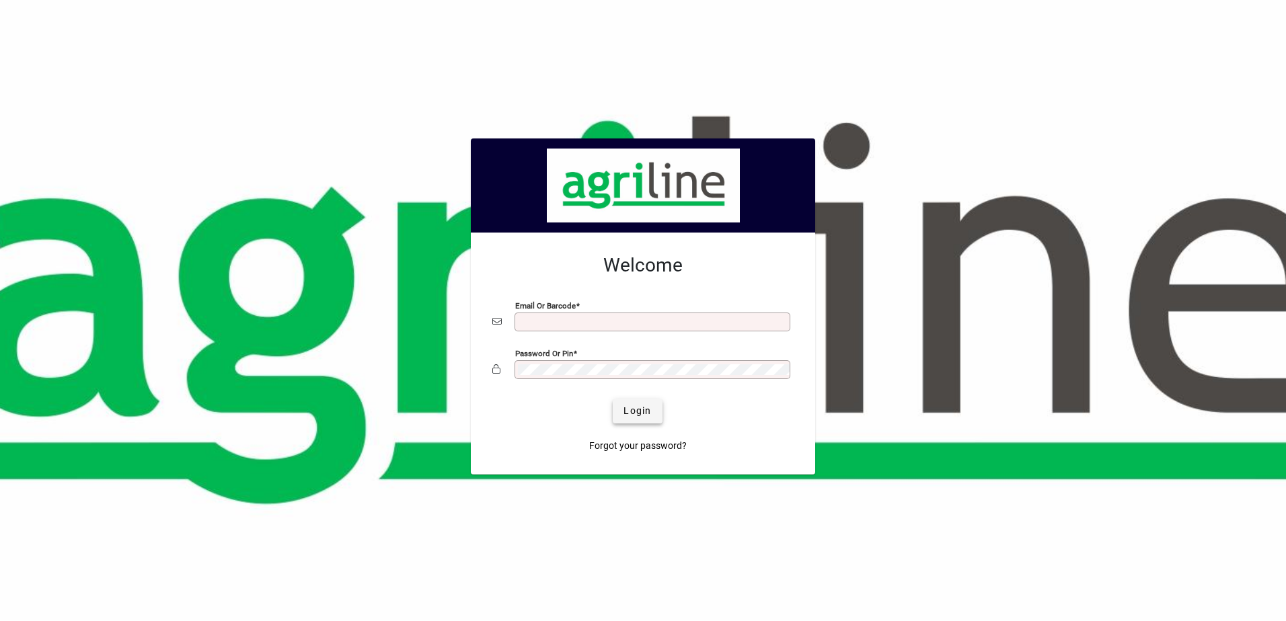
type input "**********"
click at [629, 413] on span "Login" at bounding box center [637, 411] width 28 height 14
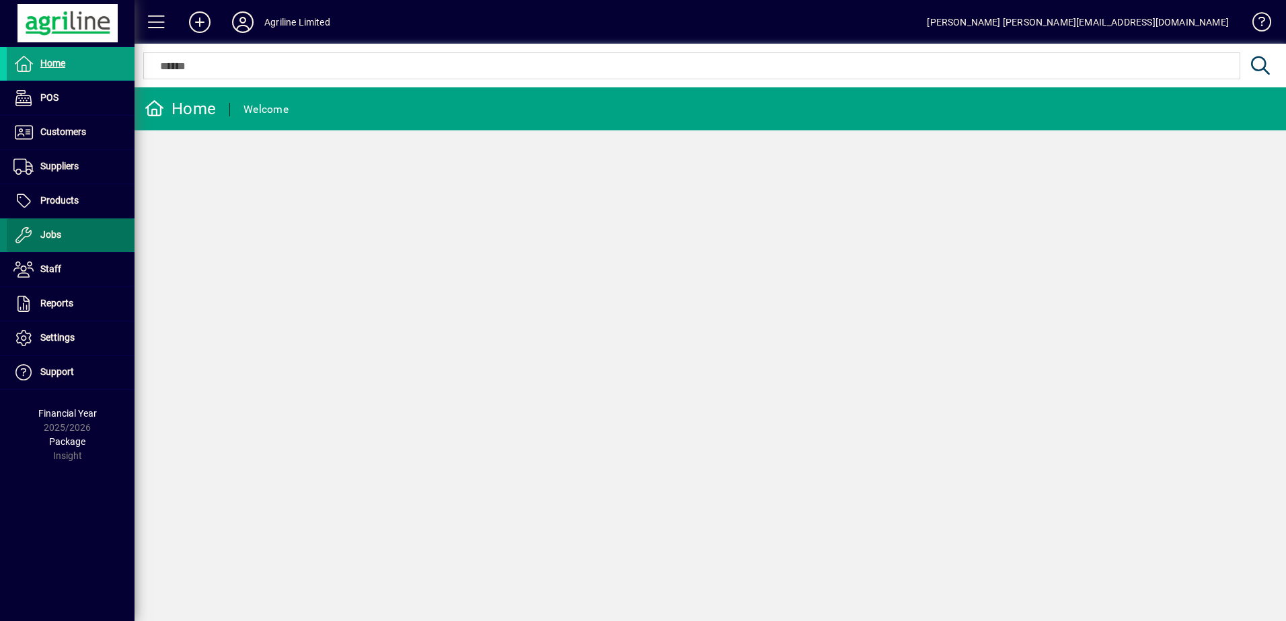
click at [65, 230] on span at bounding box center [71, 235] width 128 height 32
